Goal: Check status: Check status

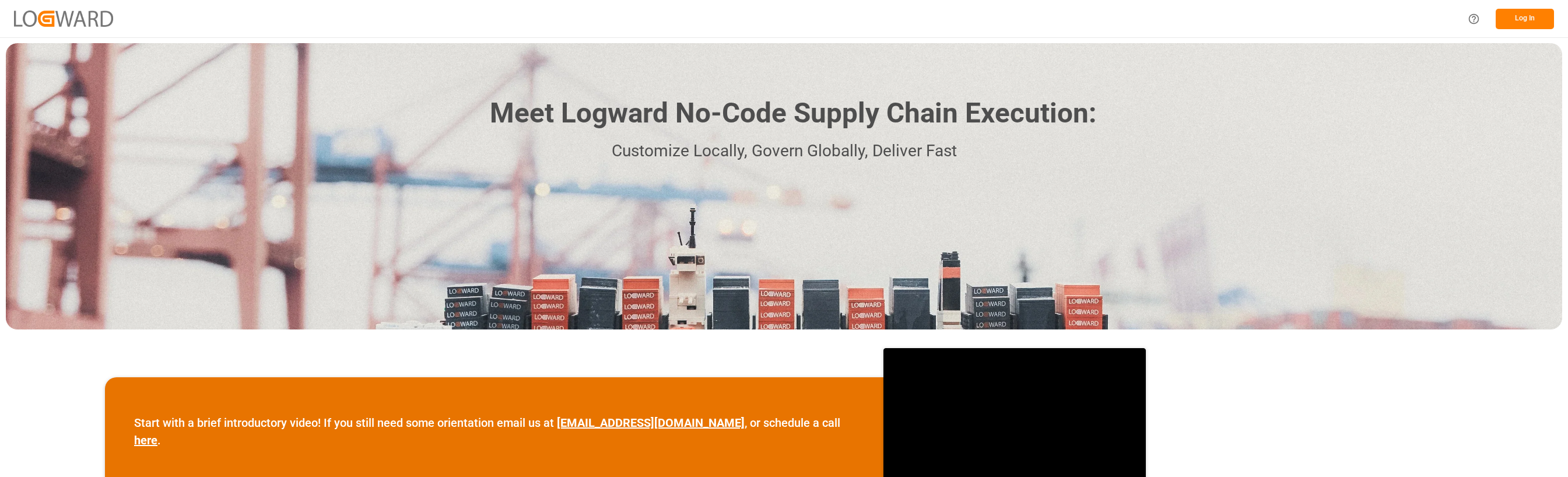
click at [1531, 19] on button "Log In" at bounding box center [1525, 19] width 58 height 21
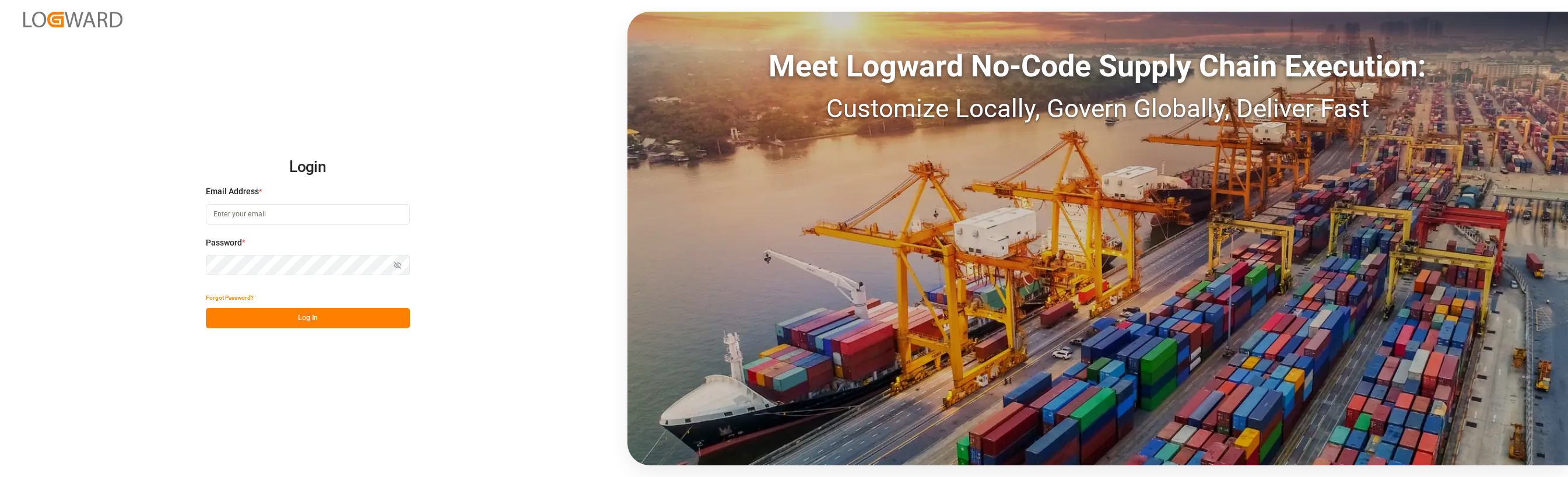
type input "[EMAIL_ADDRESS][DOMAIN_NAME]"
click at [301, 323] on button "Log In" at bounding box center [308, 318] width 204 height 21
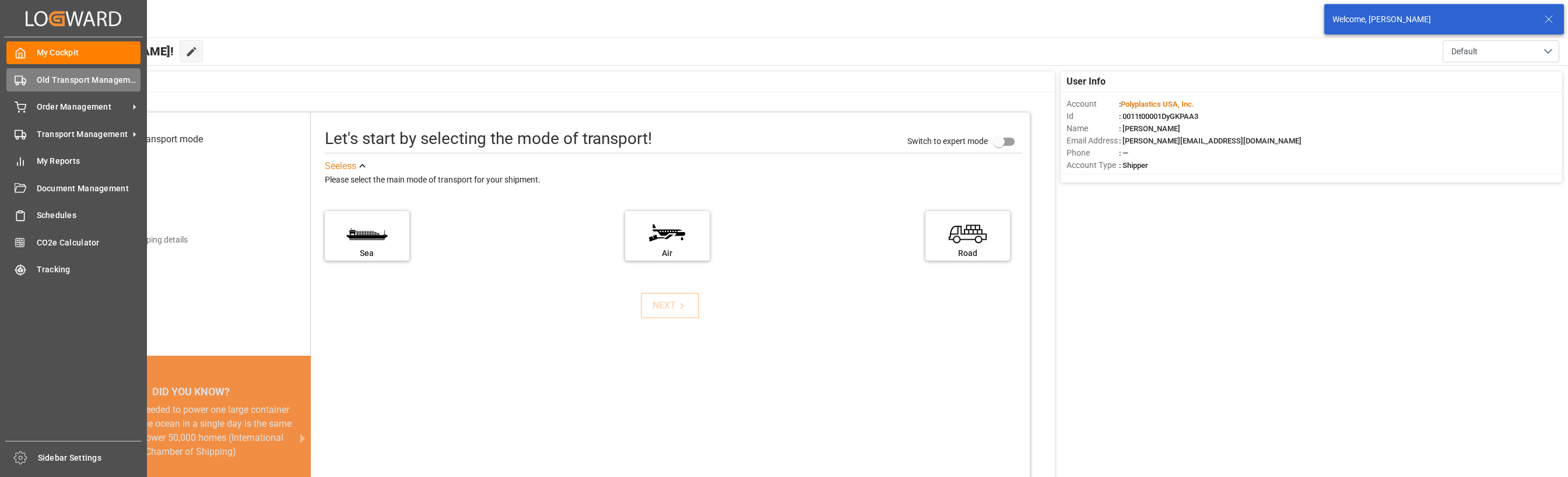
click at [27, 81] on div "Old Transport Management Old Transport Management" at bounding box center [74, 80] width 134 height 23
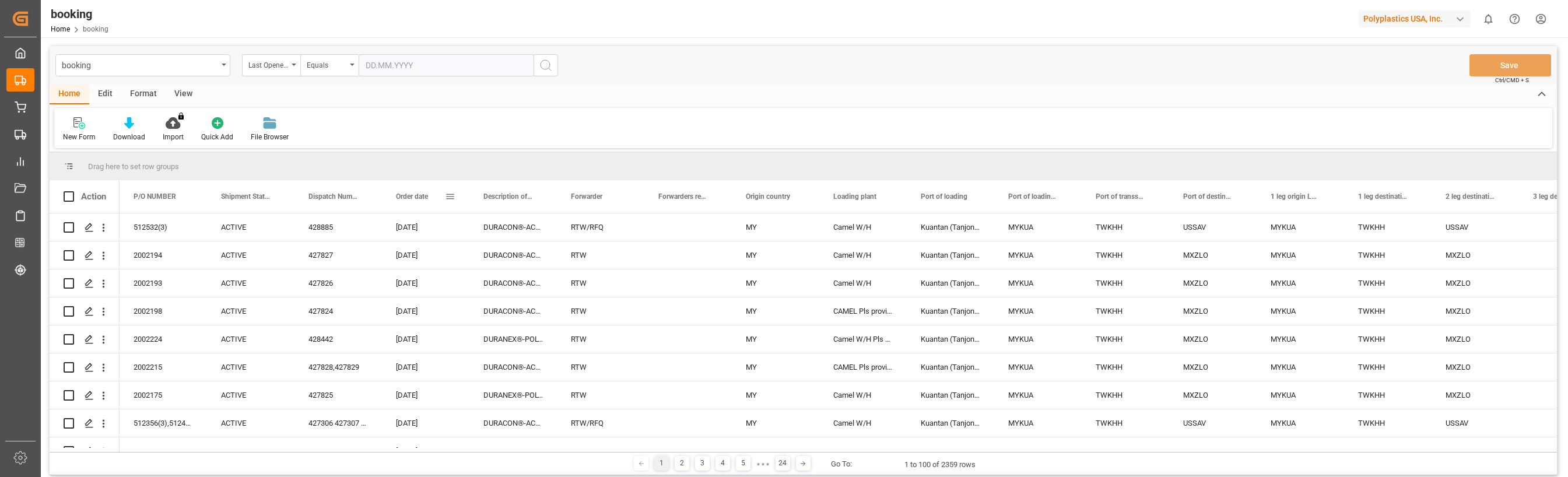
click at [402, 192] on div "Order date" at bounding box center [420, 196] width 49 height 32
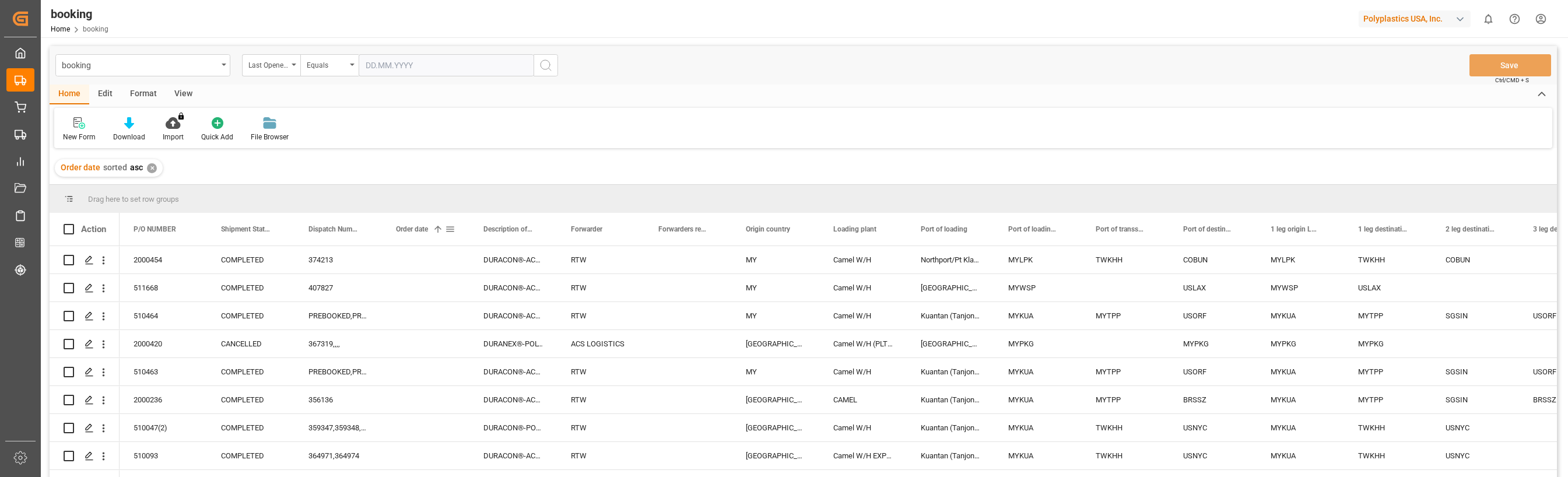
click at [423, 223] on div "Order date 1" at bounding box center [420, 229] width 49 height 32
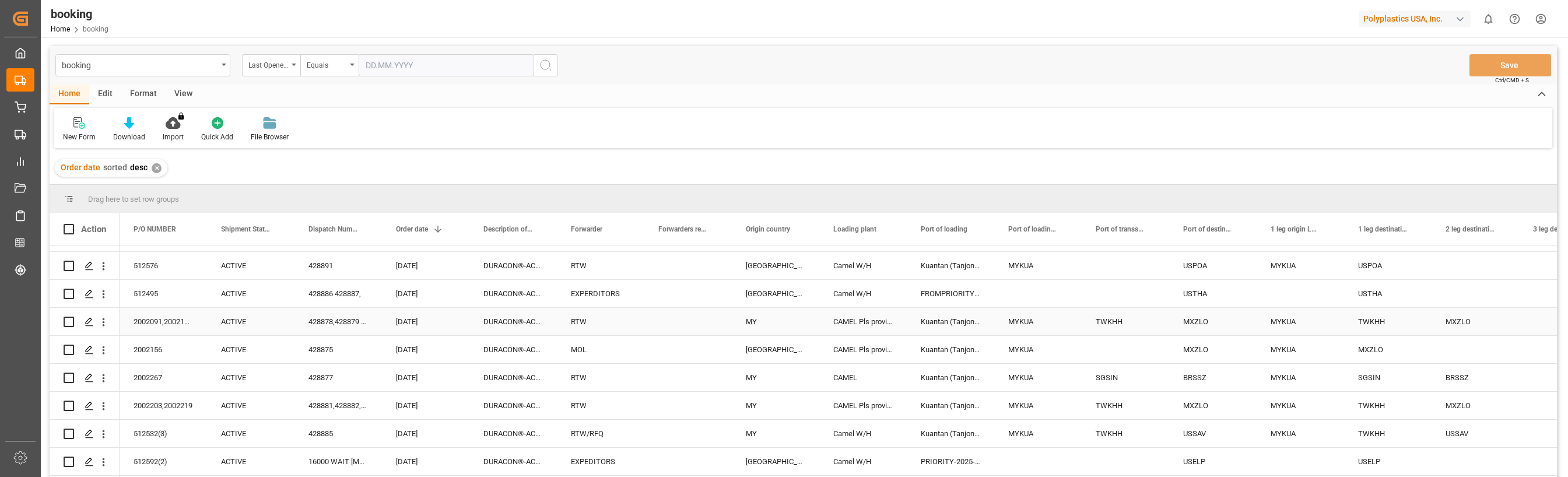
scroll to position [175, 0]
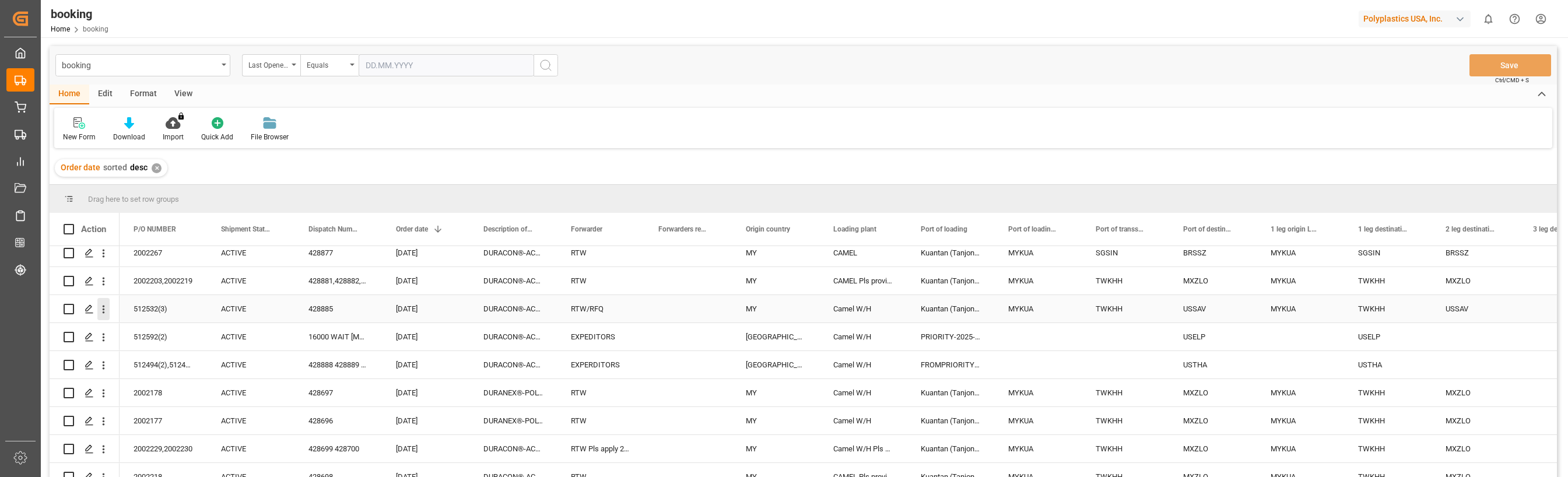
click at [107, 312] on icon "open menu" at bounding box center [103, 309] width 12 height 12
click at [198, 335] on span "Open in new tab" at bounding box center [180, 334] width 106 height 12
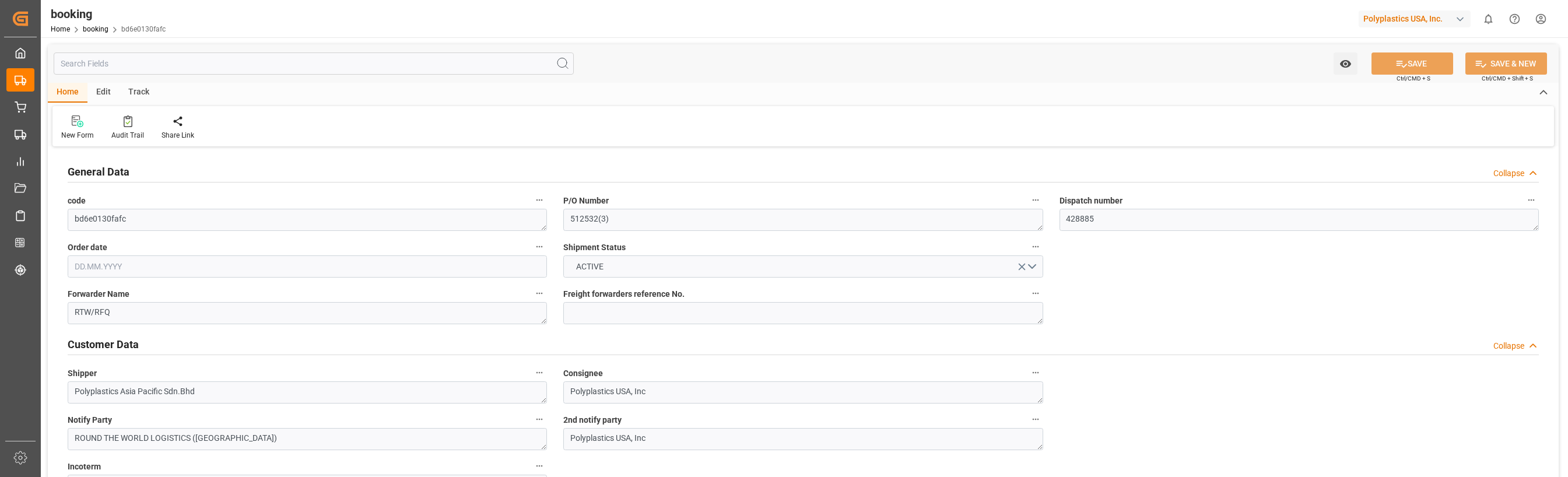
type input "[DATE]"
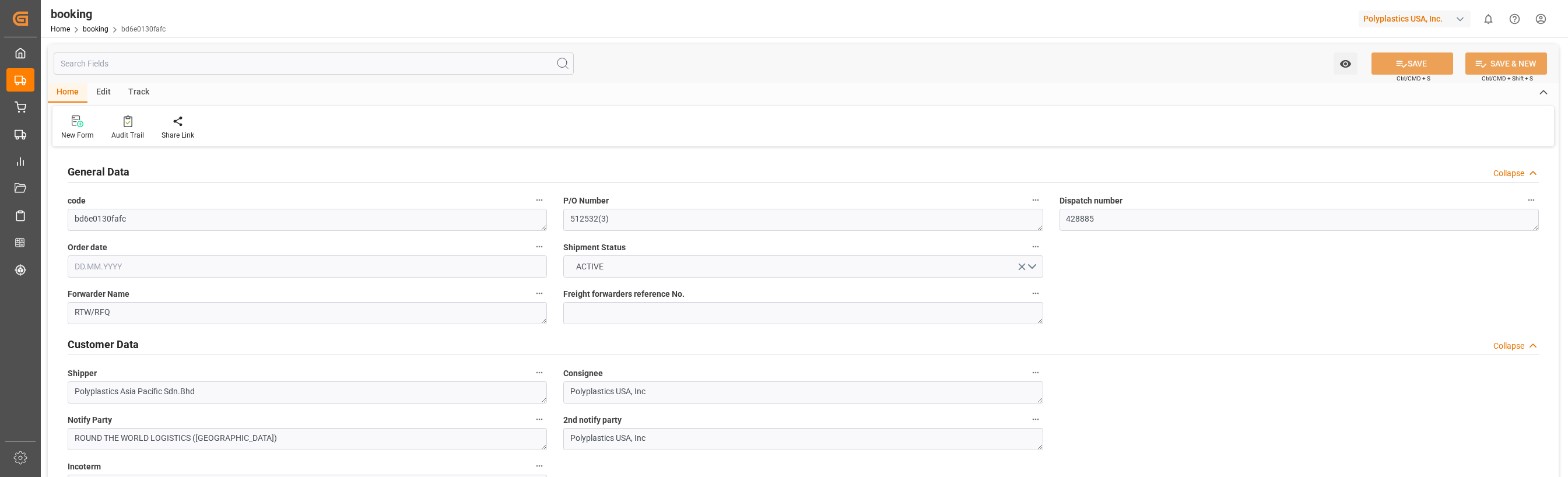
type input "[DATE]"
type input "16.10.2025"
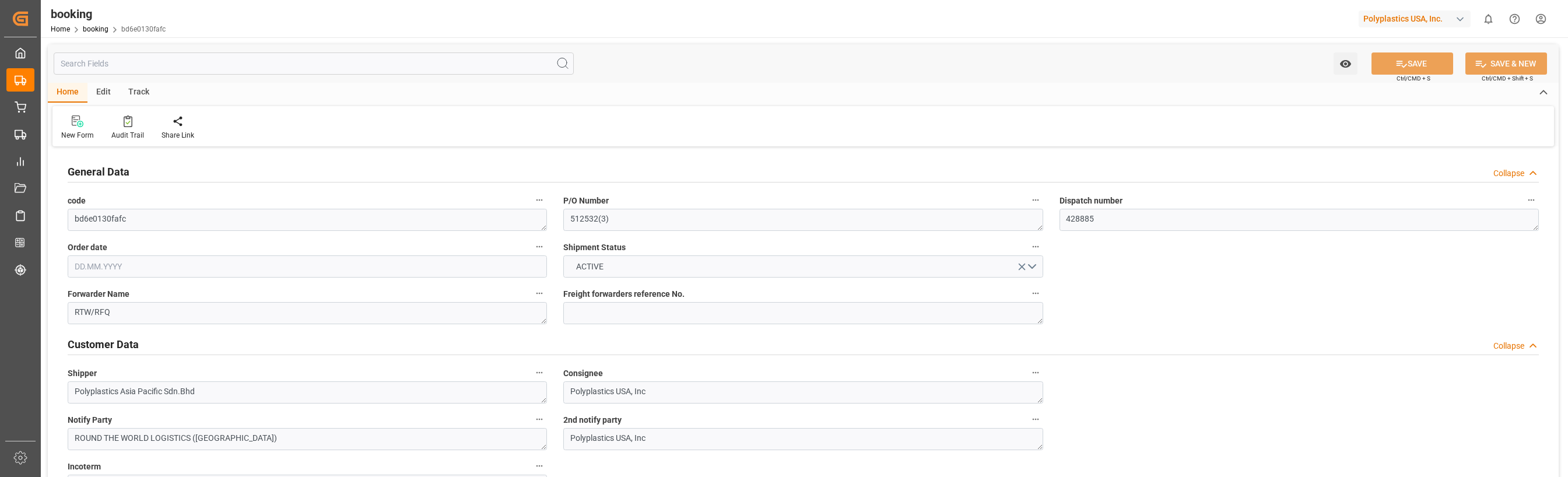
type input "21.10.2025"
type input "20.08.2025 06:39"
click at [136, 93] on div "Track" at bounding box center [139, 93] width 38 height 20
click at [79, 124] on icon at bounding box center [75, 124] width 12 height 8
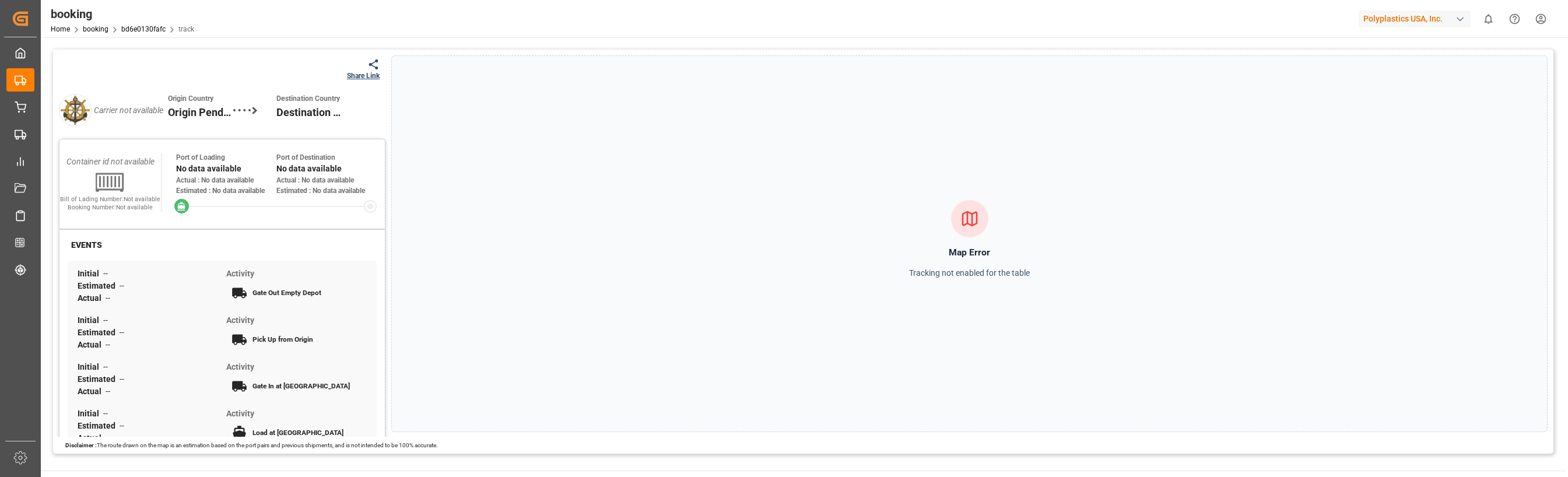
click at [363, 71] on div "Share Link" at bounding box center [363, 76] width 32 height 11
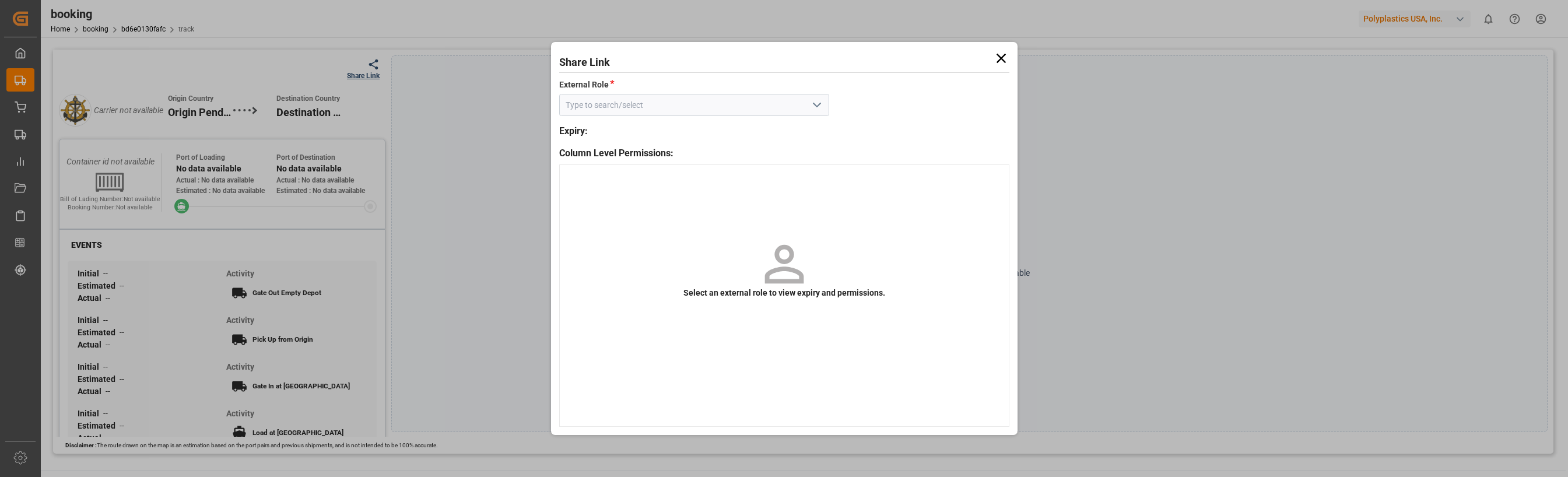
click at [817, 107] on polyline "open menu" at bounding box center [817, 105] width 7 height 3
click at [816, 104] on icon "close menu" at bounding box center [816, 105] width 14 height 14
click at [643, 109] on input at bounding box center [695, 105] width 270 height 22
click at [816, 106] on polyline "open menu" at bounding box center [817, 105] width 7 height 3
click at [607, 137] on div "Default tracking role" at bounding box center [694, 131] width 269 height 26
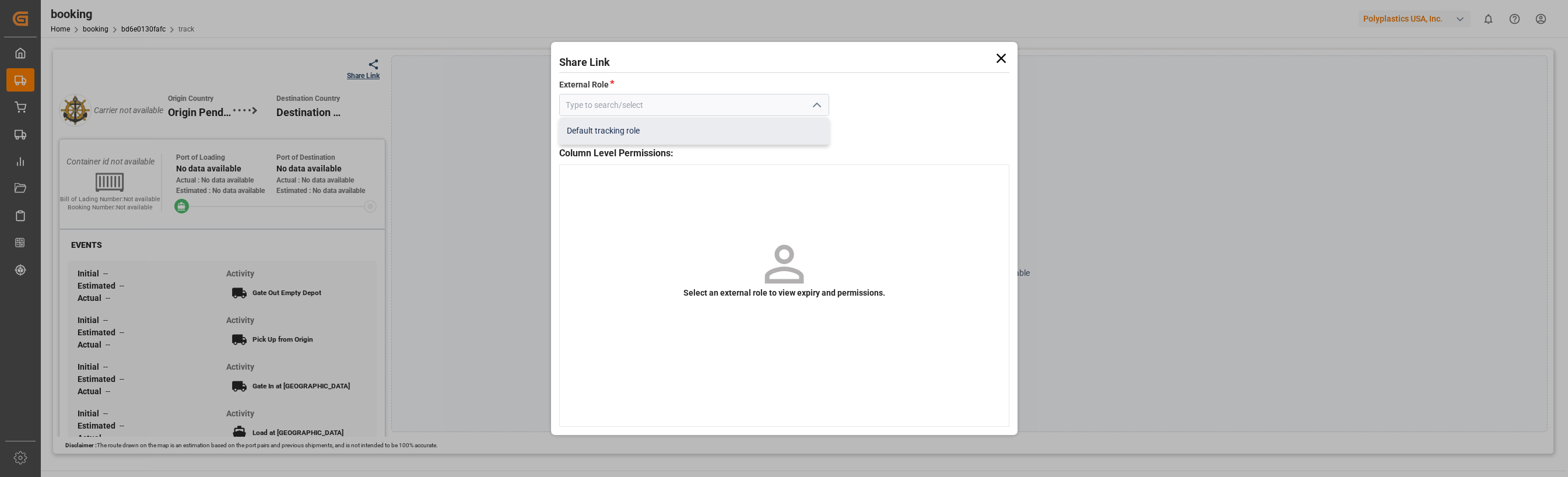
type input "Default tracking role"
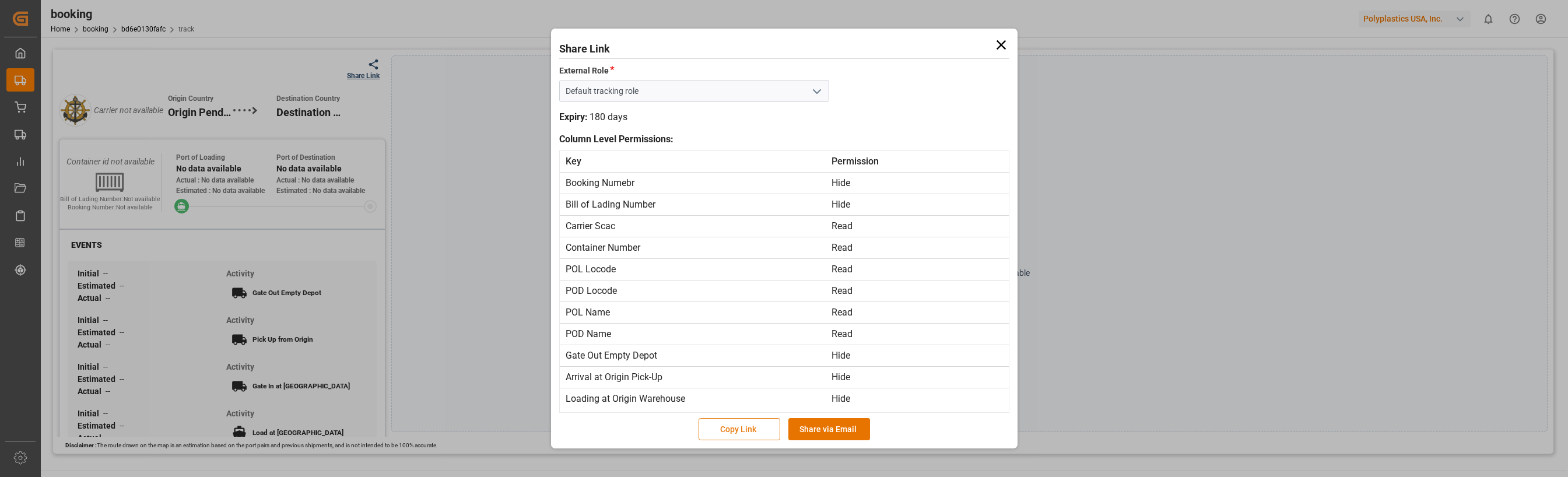
click at [738, 430] on button "Copy Link" at bounding box center [739, 429] width 81 height 22
